Goal: Information Seeking & Learning: Learn about a topic

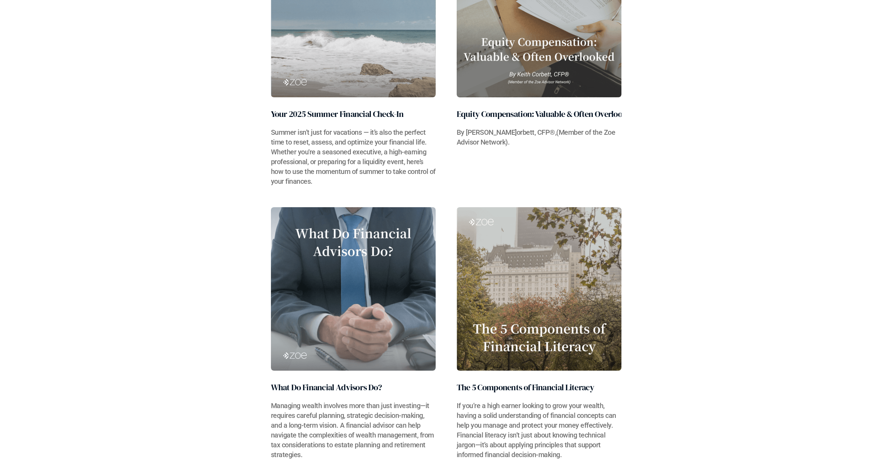
scroll to position [483, 0]
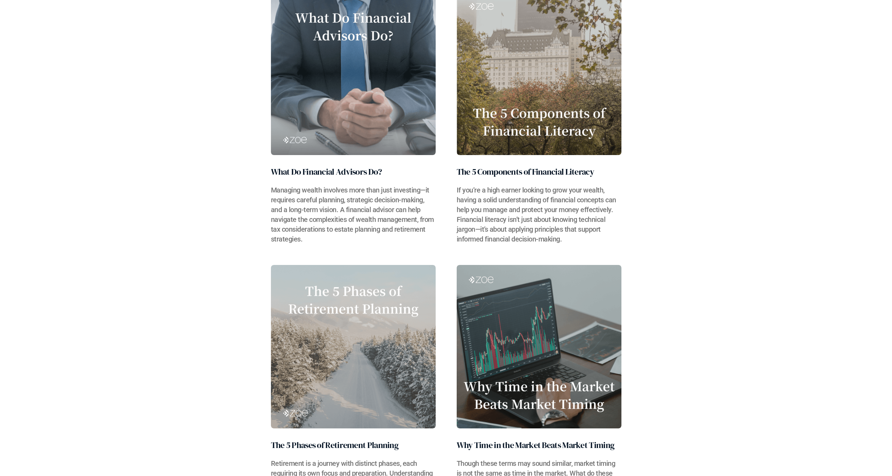
click at [338, 164] on link "What Do Financial Advisors Do? Managing wealth involves more than just investin…" at bounding box center [353, 118] width 165 height 253
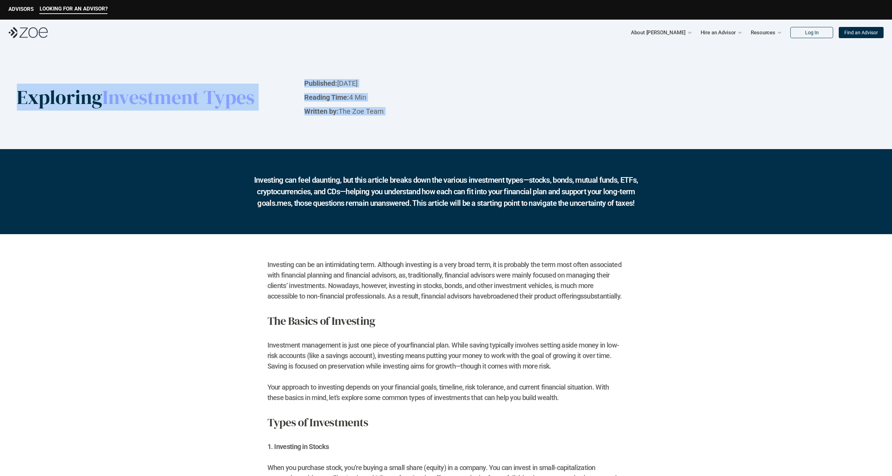
drag, startPoint x: 168, startPoint y: 80, endPoint x: 385, endPoint y: 155, distance: 228.8
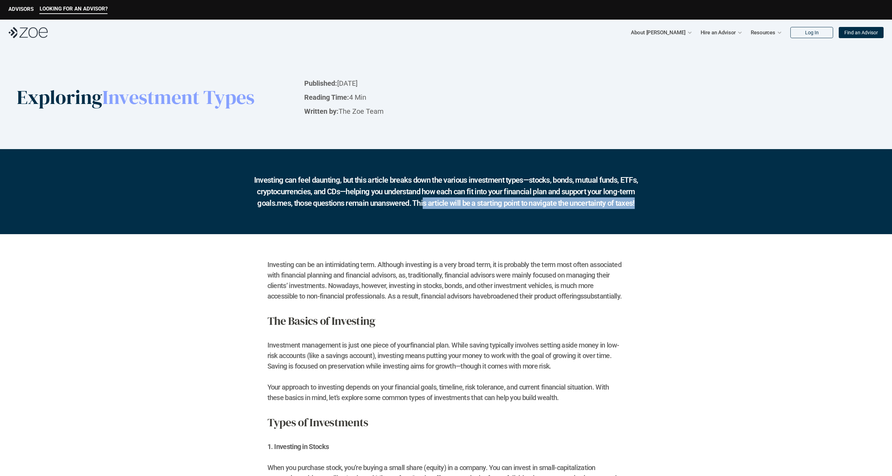
click at [425, 209] on h2 "Investing can feel daunting, but this article breaks down the various investmen…" at bounding box center [446, 191] width 392 height 35
click at [538, 209] on h2 "Investing can feel daunting, but this article breaks down the various investmen…" at bounding box center [446, 191] width 392 height 35
